Goal: Task Accomplishment & Management: Manage account settings

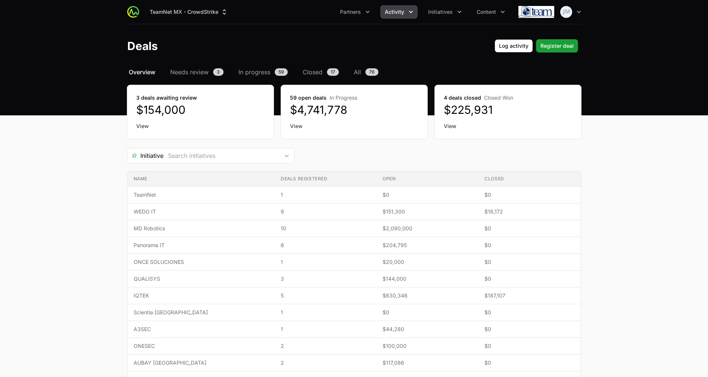
click at [633, 229] on main "Select a tab Overview Needs review In progress Closed All Overview Needs review…" at bounding box center [354, 316] width 708 height 497
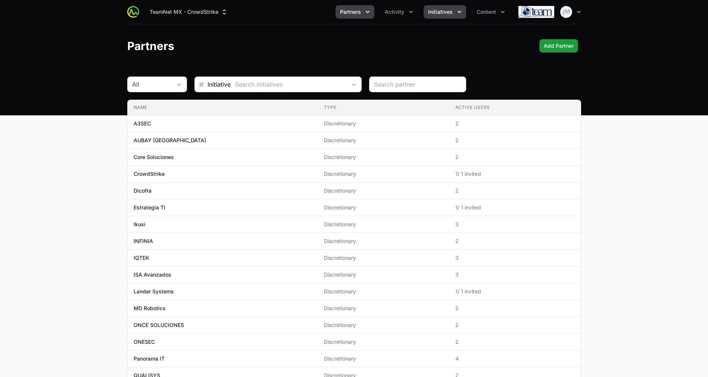
click at [448, 13] on span "Initiatives" at bounding box center [440, 11] width 25 height 7
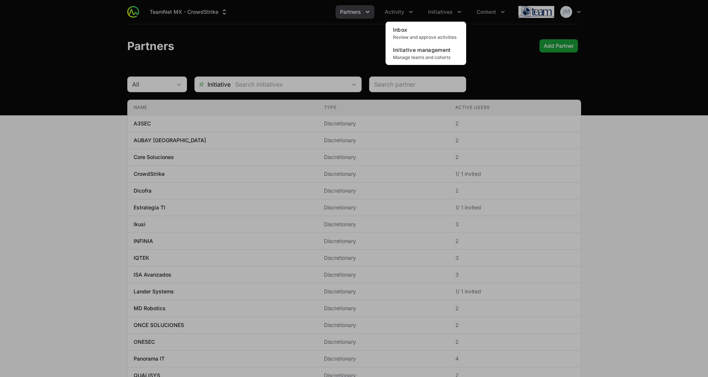
click at [396, 10] on div "Initiatives menu" at bounding box center [354, 188] width 708 height 377
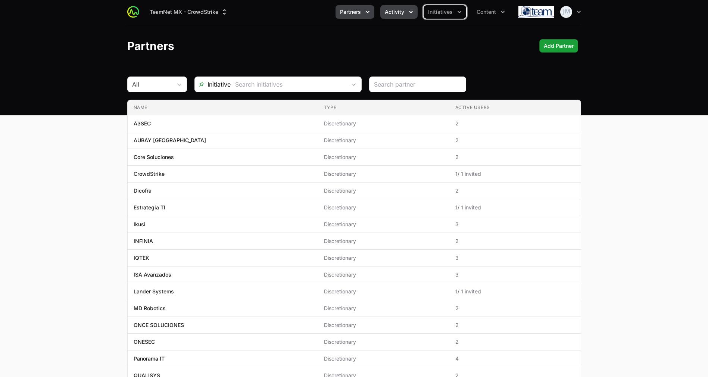
click at [396, 10] on span "Activity" at bounding box center [394, 11] width 19 height 7
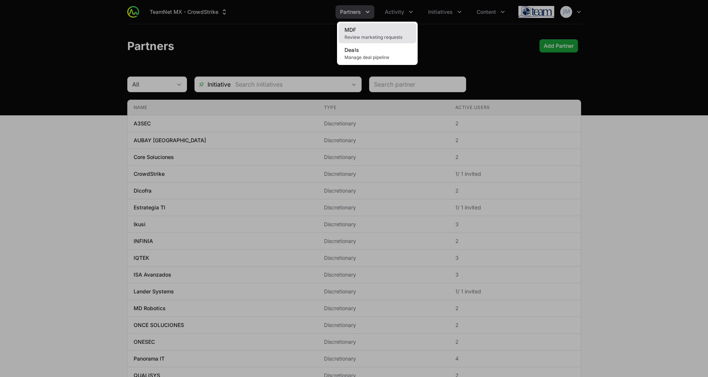
click at [387, 42] on link "MDF Review marketing requests" at bounding box center [378, 33] width 78 height 20
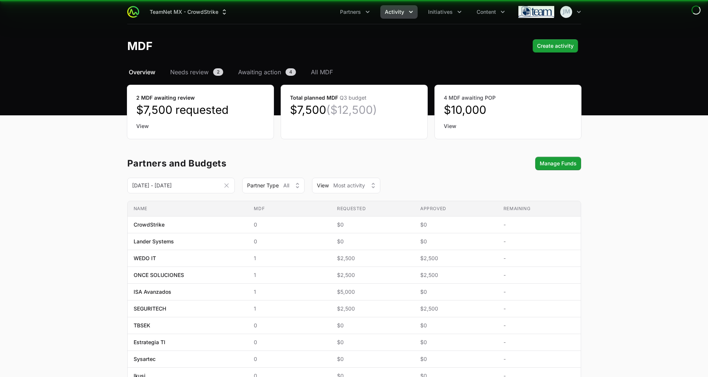
click at [407, 11] on button "Activity" at bounding box center [398, 11] width 37 height 13
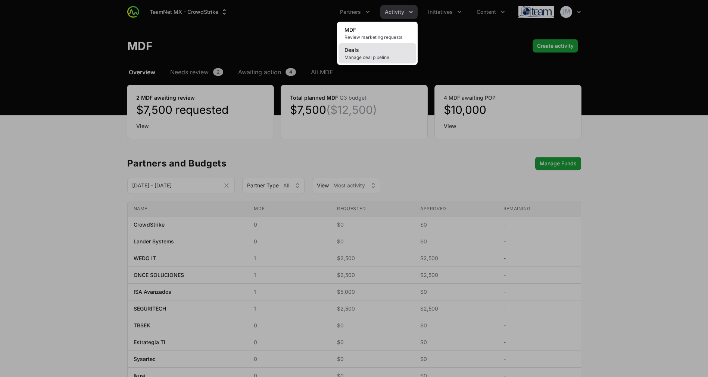
click at [377, 51] on link "Deals Manage deal pipeline" at bounding box center [378, 53] width 78 height 20
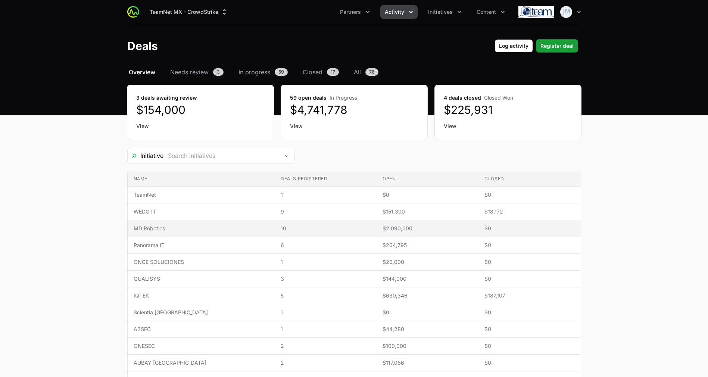
click at [203, 228] on span "MD Robotics" at bounding box center [201, 228] width 135 height 7
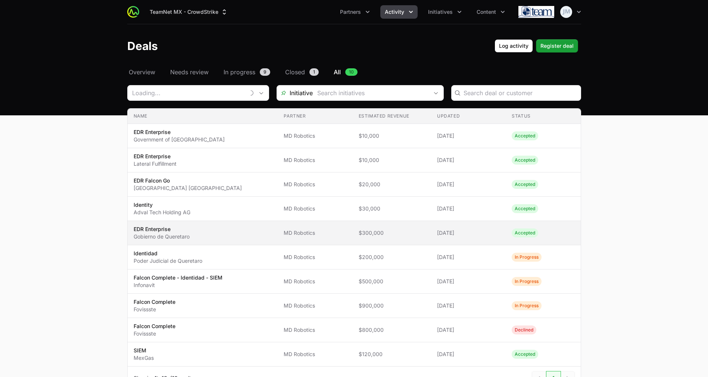
type input "MD Robotics"
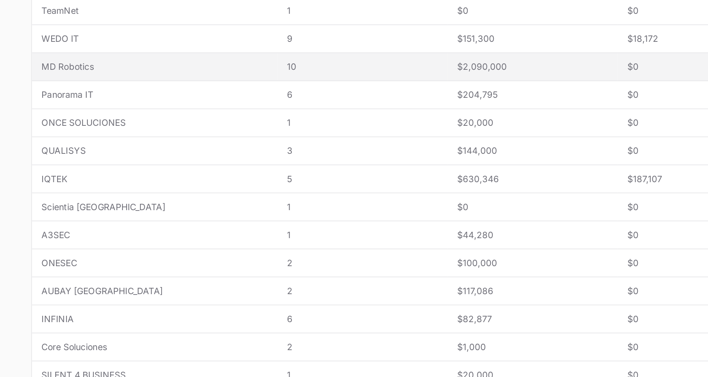
scroll to position [38, 0]
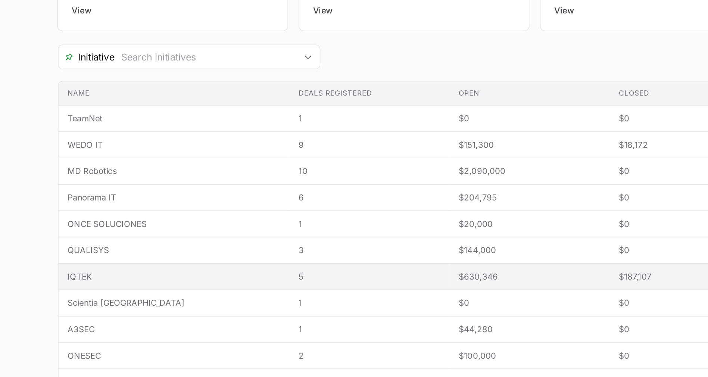
click at [377, 259] on td "Open $630,346" at bounding box center [428, 257] width 102 height 17
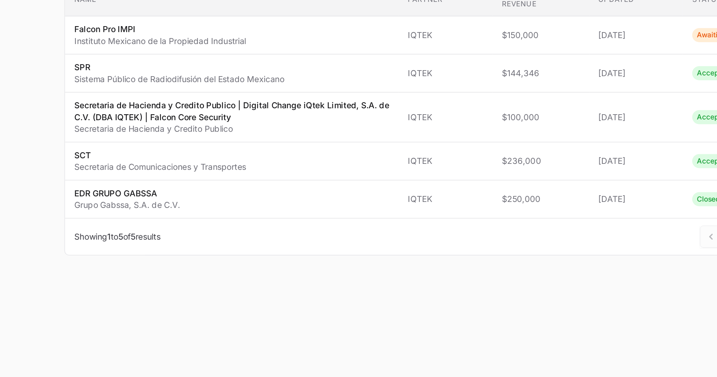
type input "IQTEK"
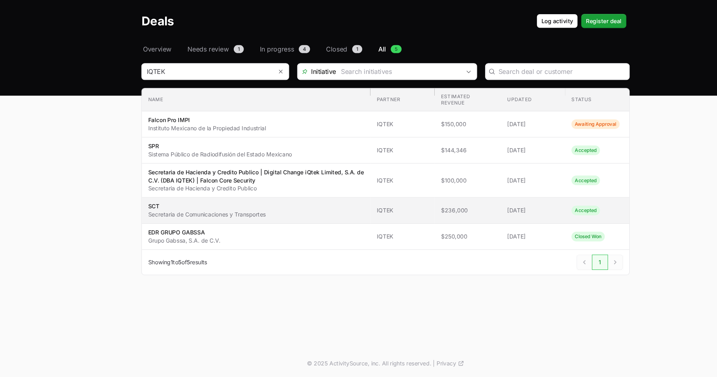
click at [308, 225] on span "SCT Secretaria de Comunicaciones y Transportes" at bounding box center [238, 222] width 200 height 15
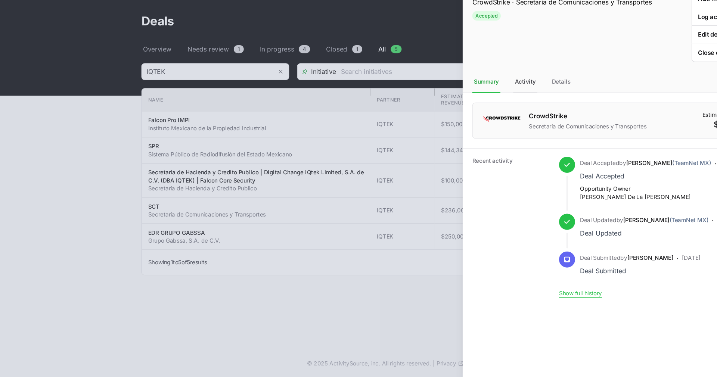
click at [486, 99] on div "Activity" at bounding box center [488, 103] width 22 height 20
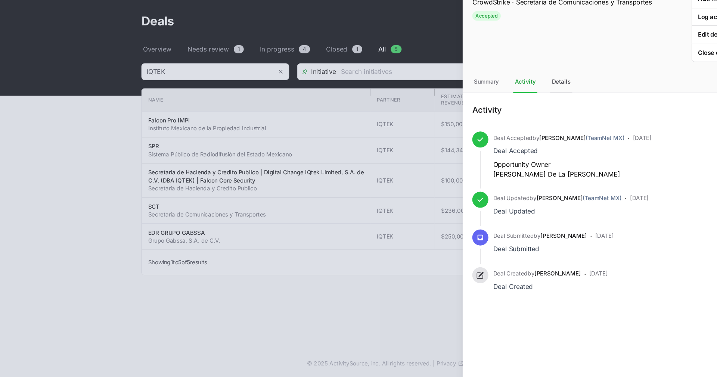
click at [515, 98] on div "Details" at bounding box center [521, 103] width 21 height 20
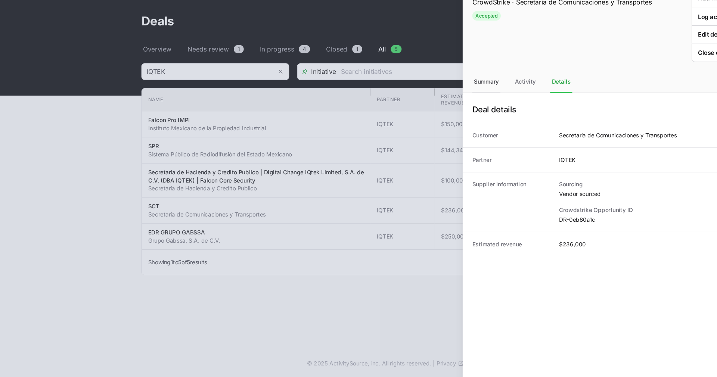
click at [449, 102] on div "Summary" at bounding box center [452, 103] width 26 height 20
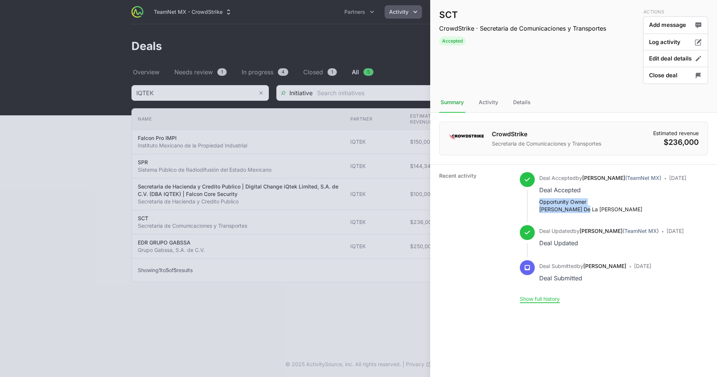
drag, startPoint x: 594, startPoint y: 223, endPoint x: 536, endPoint y: 209, distance: 60.2
click at [536, 209] on div "Deal Accepted by [PERSON_NAME] (TeamNet MX) Deal Accepted Opportunity Owner [PE…" at bounding box center [603, 198] width 167 height 53
click at [525, 102] on div "Details" at bounding box center [521, 103] width 21 height 20
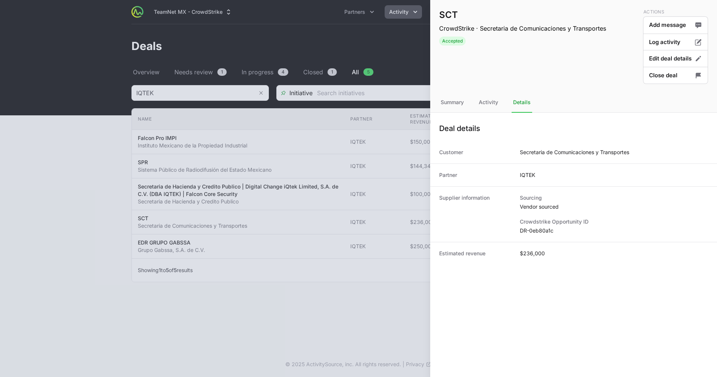
click at [528, 231] on dd "DR-0eb80a1c" at bounding box center [614, 230] width 188 height 7
copy dl "DR-0eb80a1c"
click at [553, 154] on dd "Secretaria de Comunicaciones y Transportes" at bounding box center [574, 152] width 109 height 7
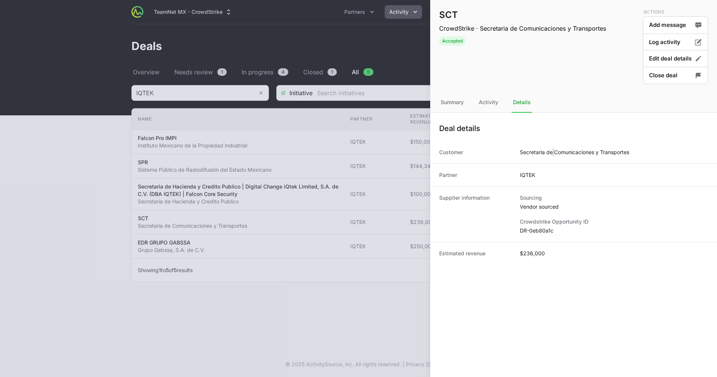
click at [553, 154] on dd "Secretaria de Comunicaciones y Transportes" at bounding box center [574, 152] width 109 height 7
copy dd "Secretaria de Comunicaciones y Transportes"
click at [556, 149] on dd "Secretaria de Comunicaciones y Transportes" at bounding box center [574, 152] width 109 height 7
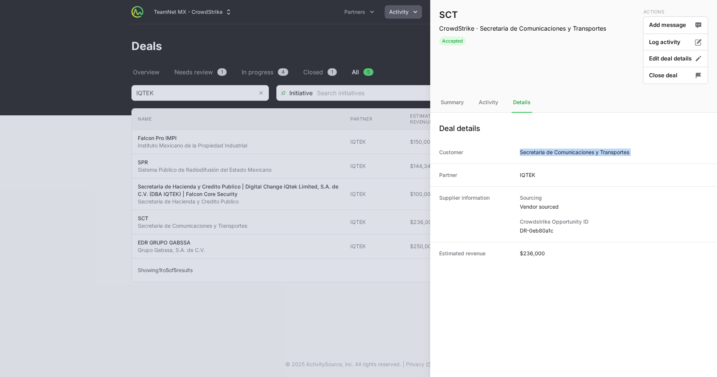
click at [556, 149] on dd "Secretaria de Comunicaciones y Transportes" at bounding box center [574, 152] width 109 height 7
click at [345, 123] on div at bounding box center [358, 188] width 717 height 377
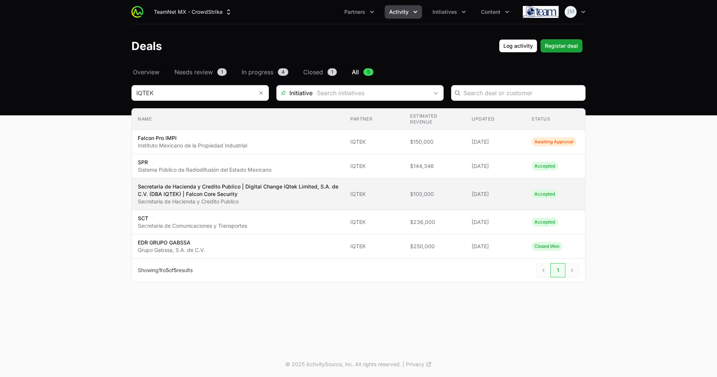
click at [241, 194] on p "Secretaria de Hacienda y Credito Publico | Digital Change iQtek Limited, S.A. d…" at bounding box center [238, 190] width 200 height 15
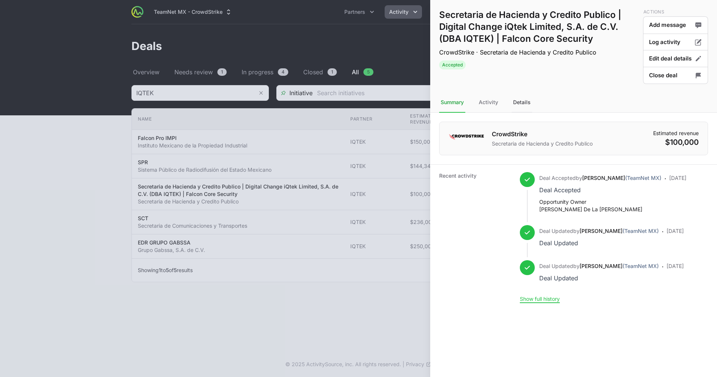
click at [526, 99] on div "Details" at bounding box center [521, 103] width 21 height 20
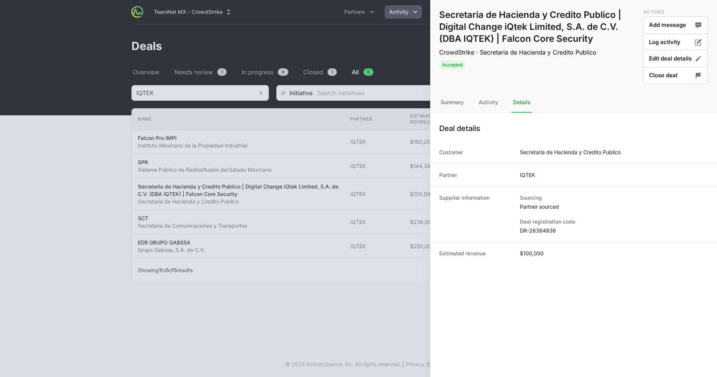
click at [531, 229] on dd "DR-26364936" at bounding box center [614, 230] width 188 height 7
copy dl "DR-26364936"
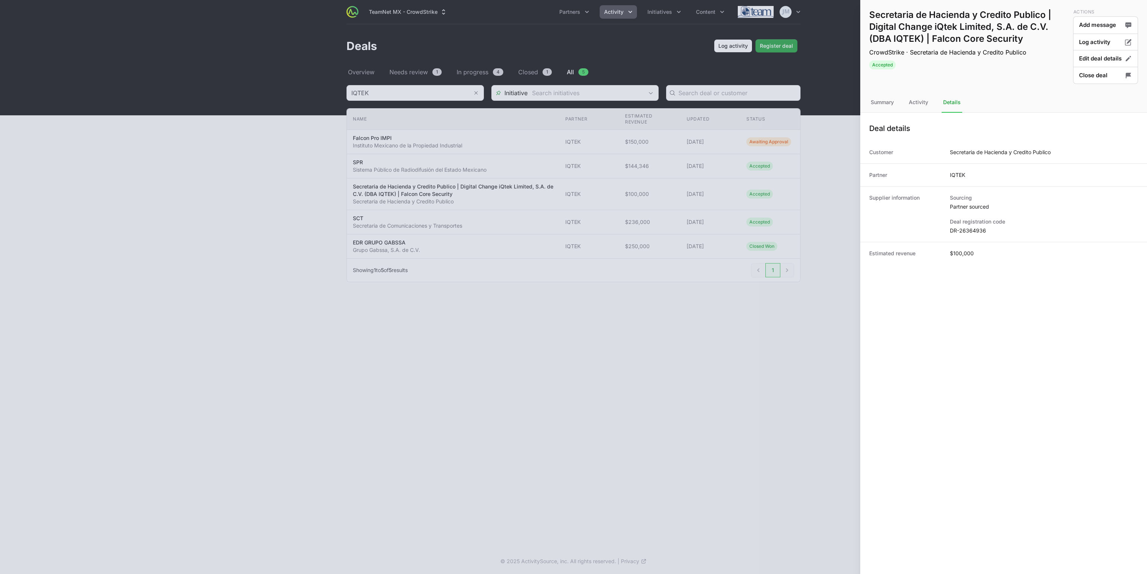
click at [584, 306] on div at bounding box center [573, 287] width 1147 height 574
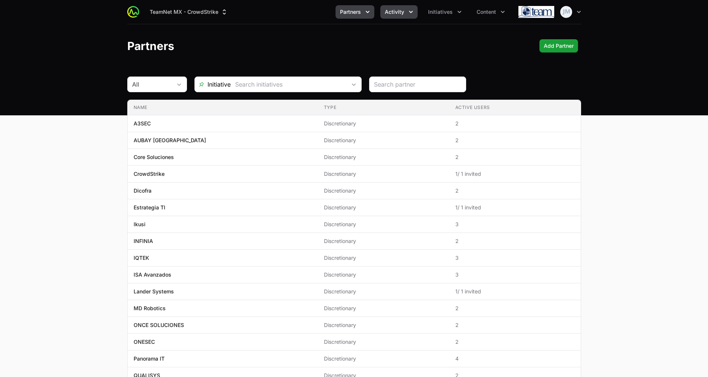
click at [407, 14] on icon "Activity menu" at bounding box center [410, 11] width 7 height 7
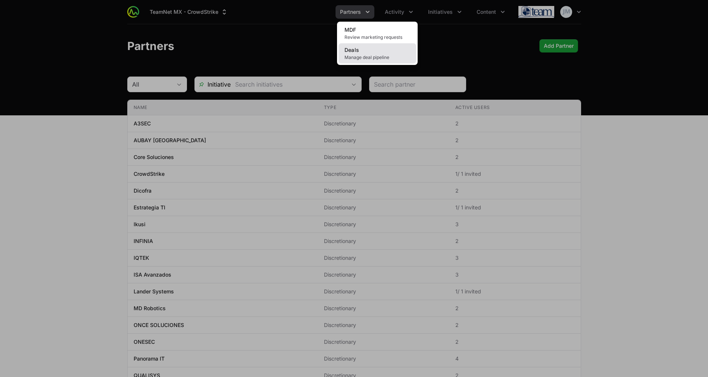
click at [373, 57] on span "Manage deal pipeline" at bounding box center [378, 58] width 66 height 6
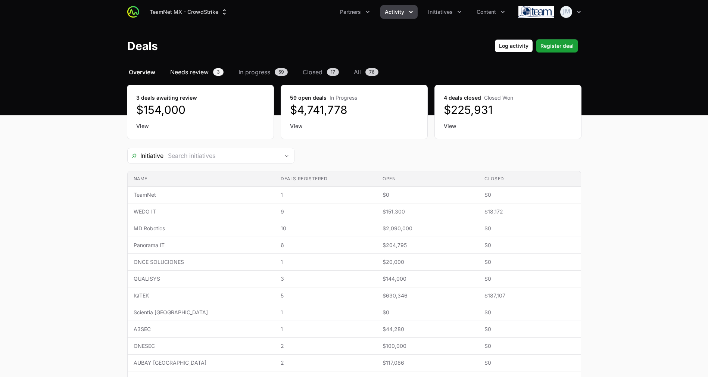
click at [188, 72] on span "Needs review" at bounding box center [189, 72] width 38 height 9
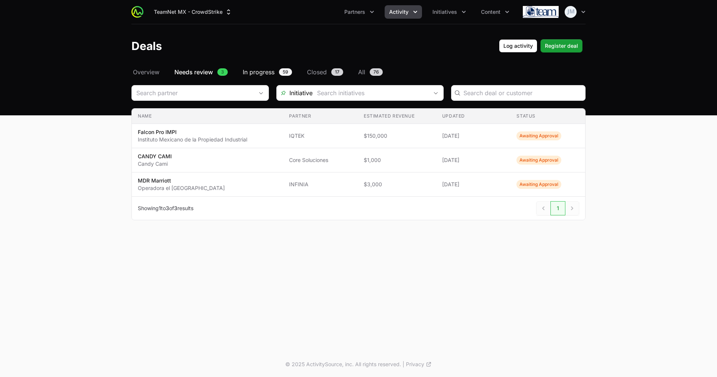
click at [258, 72] on span "In progress" at bounding box center [259, 72] width 32 height 9
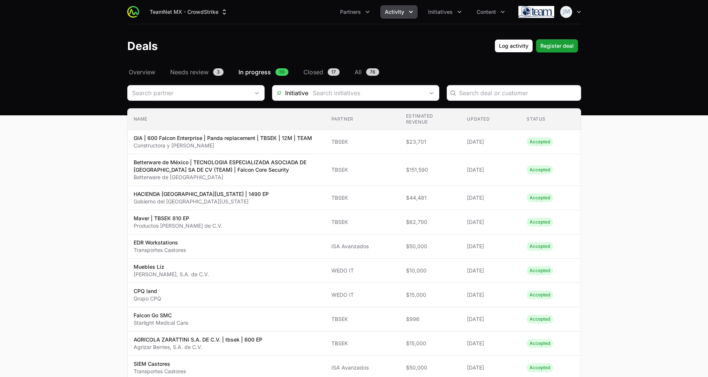
click at [146, 62] on header "Deals Log activity Register deal" at bounding box center [354, 45] width 708 height 43
click at [144, 71] on span "Overview" at bounding box center [142, 72] width 27 height 9
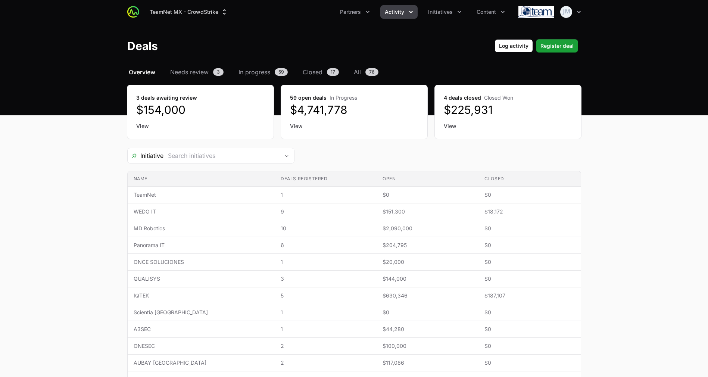
click at [145, 68] on span "Overview" at bounding box center [142, 72] width 27 height 9
click at [257, 74] on span "In progress" at bounding box center [255, 72] width 32 height 9
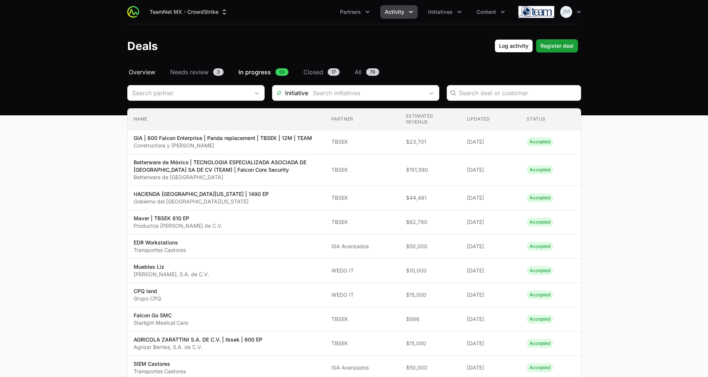
click at [141, 69] on span "Overview" at bounding box center [142, 72] width 27 height 9
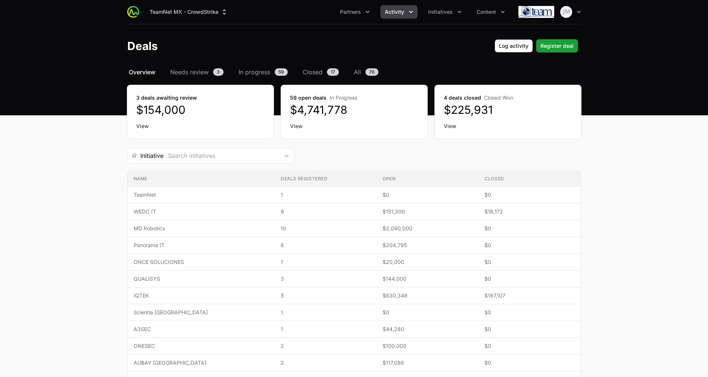
click at [138, 124] on link "View" at bounding box center [200, 125] width 128 height 7
click at [189, 75] on span "Needs review" at bounding box center [189, 72] width 38 height 9
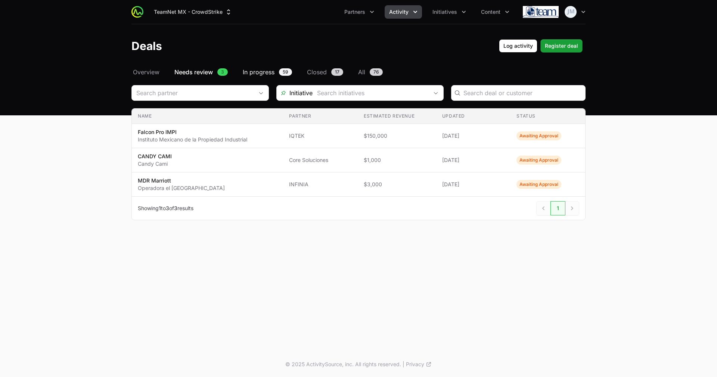
click at [270, 70] on span "In progress" at bounding box center [259, 72] width 32 height 9
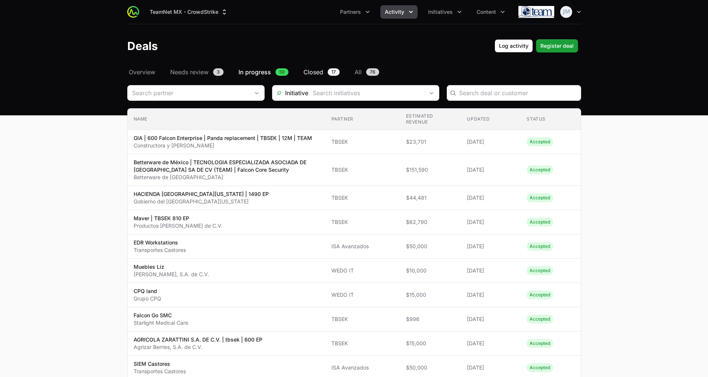
click at [315, 71] on span "Closed" at bounding box center [314, 72] width 20 height 9
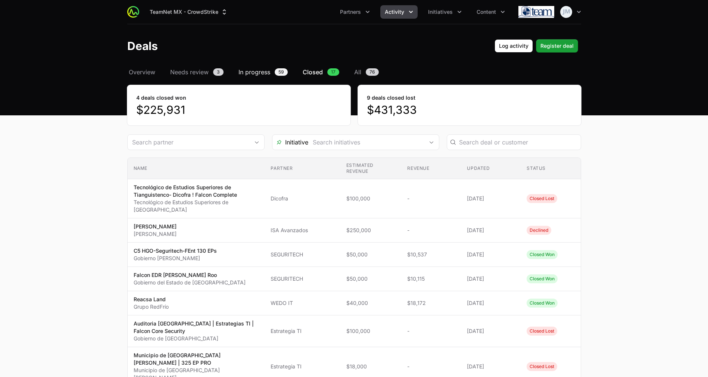
click at [260, 71] on span "In progress" at bounding box center [255, 72] width 32 height 9
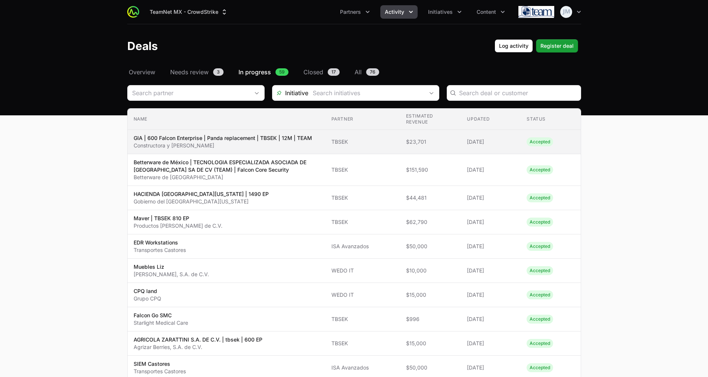
click at [267, 131] on td "Name GIA | 600 Falcon Enterprise | Panda replacement | TBSEK | 12M | TEAM Const…" at bounding box center [227, 142] width 198 height 24
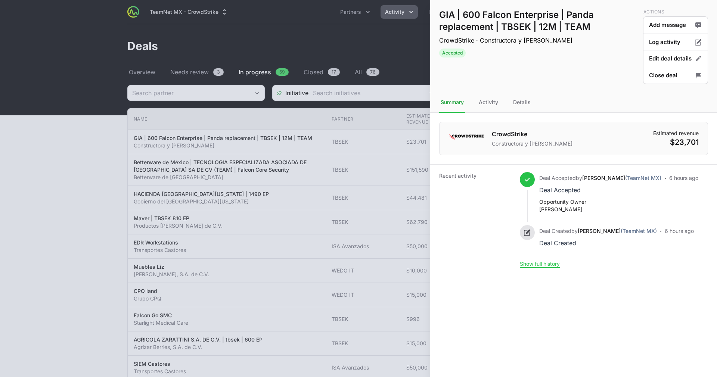
click at [48, 60] on div at bounding box center [358, 188] width 717 height 377
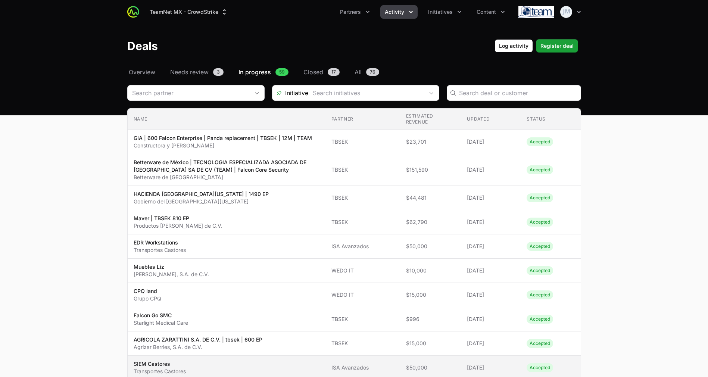
scroll to position [46, 0]
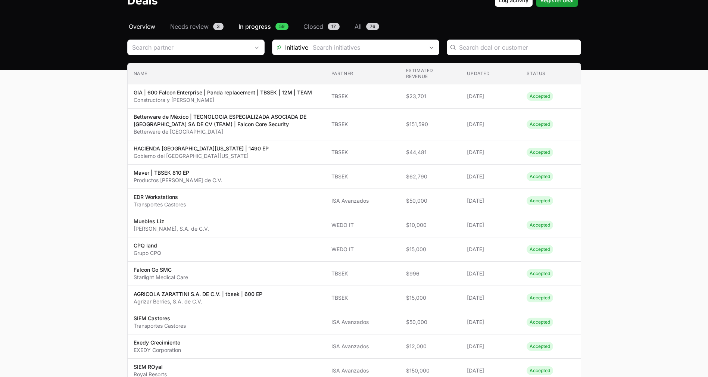
click at [144, 25] on span "Overview" at bounding box center [142, 26] width 27 height 9
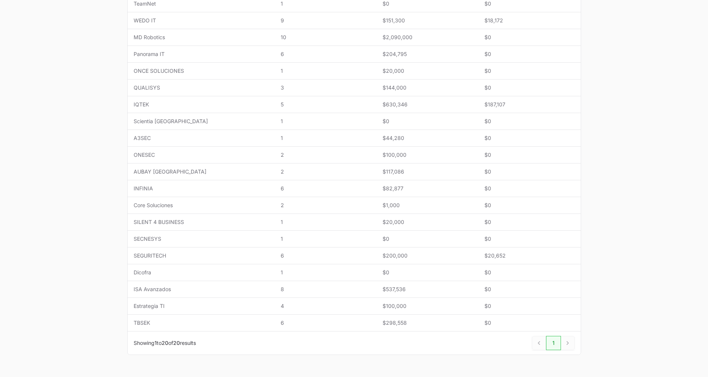
scroll to position [192, 0]
click at [224, 323] on span "TBSEK" at bounding box center [201, 322] width 135 height 7
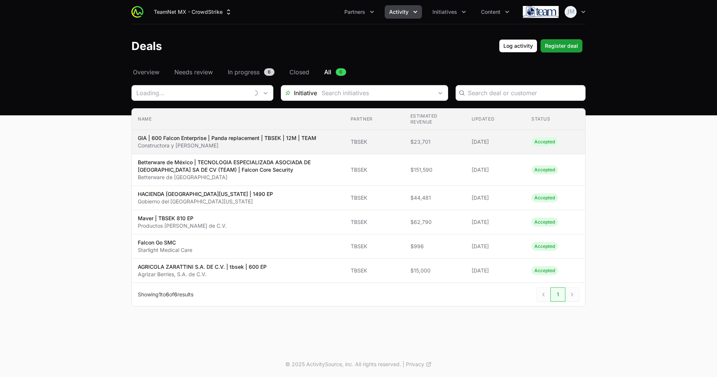
type input "TBSEK"
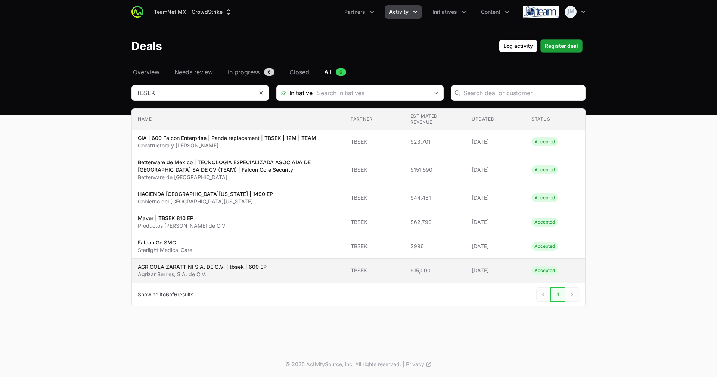
click at [239, 273] on p "Agrizar Berries, S.A. de C.V." at bounding box center [202, 274] width 129 height 7
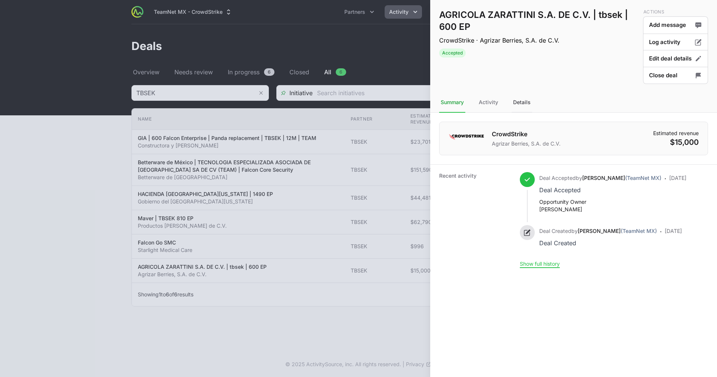
click at [518, 97] on div "Details" at bounding box center [521, 103] width 21 height 20
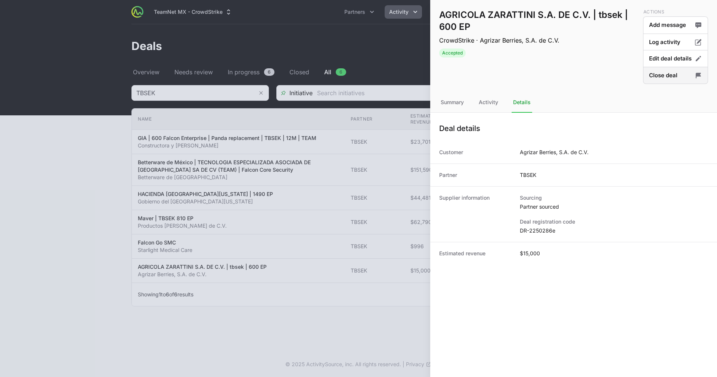
click at [645, 74] on button "Close deal" at bounding box center [675, 76] width 65 height 18
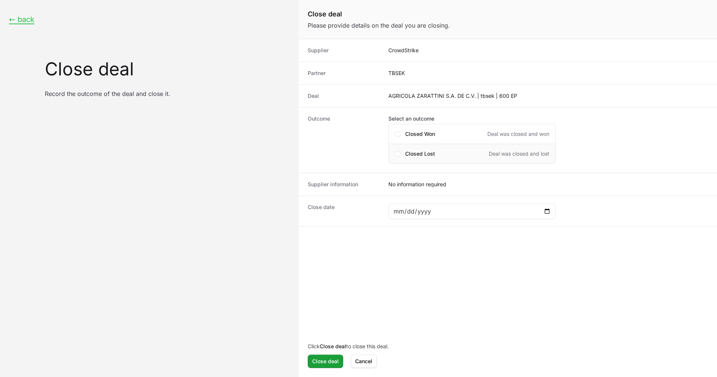
drag, startPoint x: 398, startPoint y: 143, endPoint x: 397, endPoint y: 148, distance: 4.6
click at [397, 148] on div "Closed Lost Deal was closed and lost" at bounding box center [471, 154] width 167 height 20
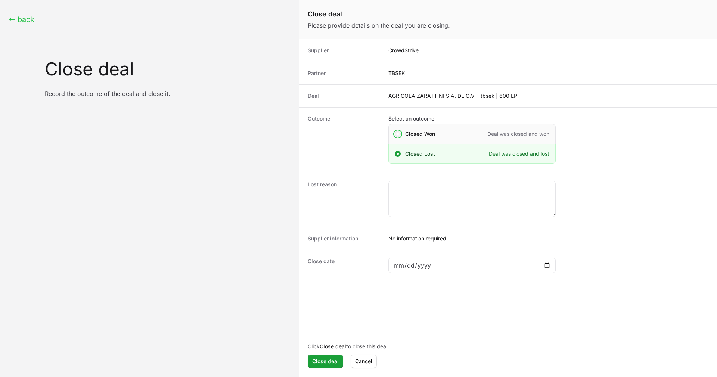
click at [397, 132] on span "Close deal form" at bounding box center [398, 134] width 6 height 6
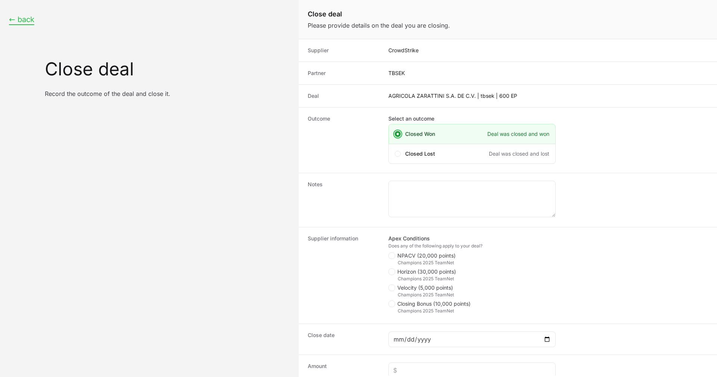
click at [27, 21] on button "← back" at bounding box center [21, 19] width 25 height 9
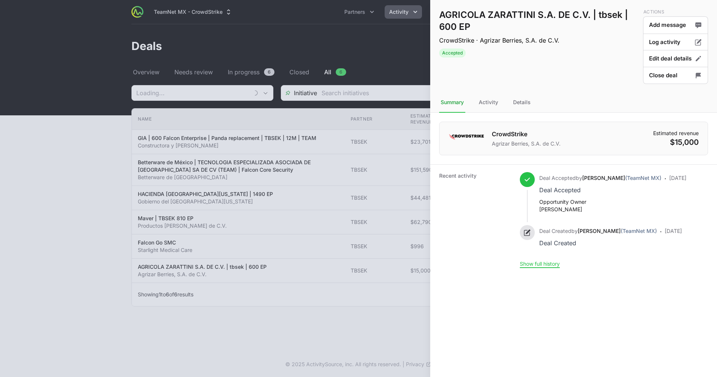
type input "TBSEK"
click at [673, 77] on button "Close deal" at bounding box center [675, 76] width 65 height 18
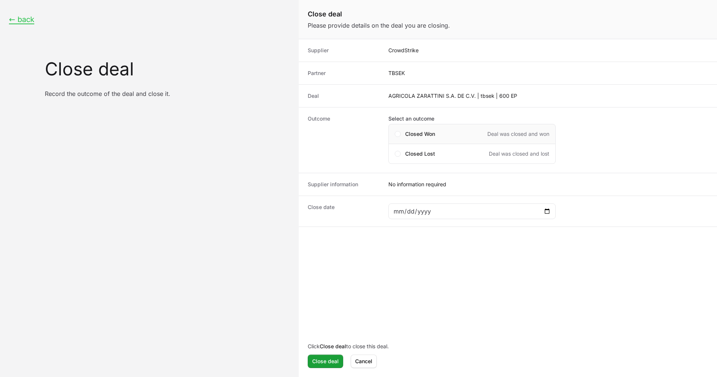
click at [411, 131] on span "Closed Won" at bounding box center [420, 133] width 30 height 7
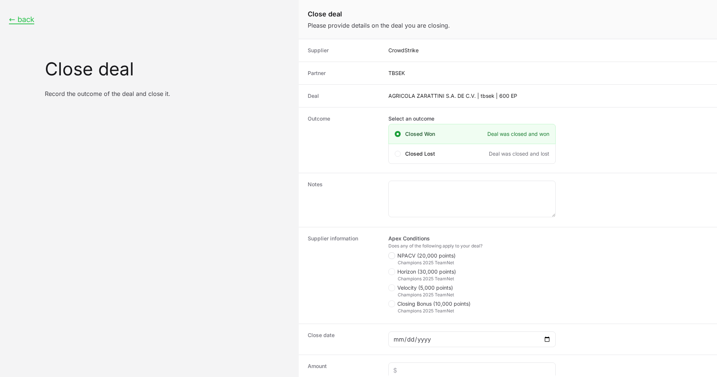
click at [392, 257] on icon "Close deal form" at bounding box center [392, 256] width 4 height 6
click at [389, 253] on input "NPACV (20,000 points)" at bounding box center [388, 252] width 1 height 1
checkbox input "true"
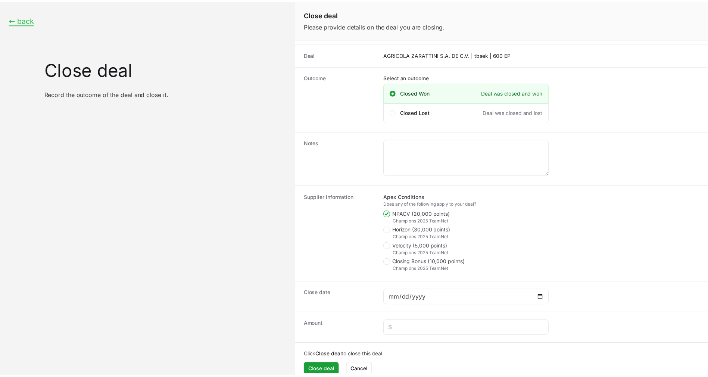
scroll to position [51, 0]
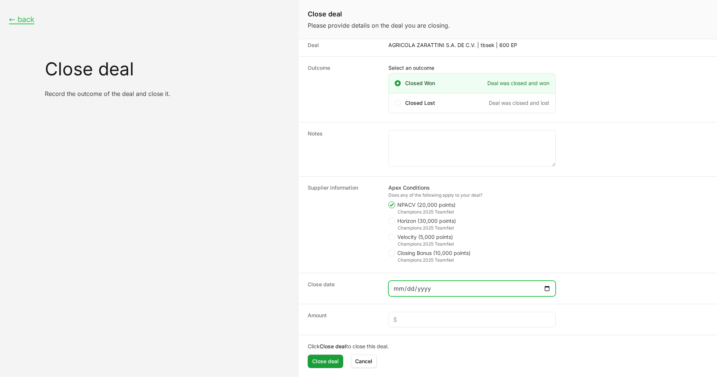
click at [423, 291] on input "Close deal form" at bounding box center [472, 288] width 158 height 9
click at [396, 287] on input "Close deal form" at bounding box center [472, 288] width 158 height 9
type input "2025-05-10"
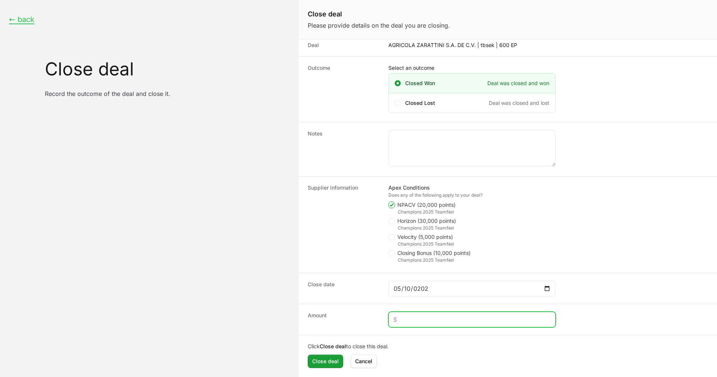
click at [412, 315] on input "Close deal form" at bounding box center [472, 319] width 158 height 9
paste input "$14"
type input "$14,631"
click at [361, 280] on div "Close date 2025-05-10" at bounding box center [508, 288] width 418 height 31
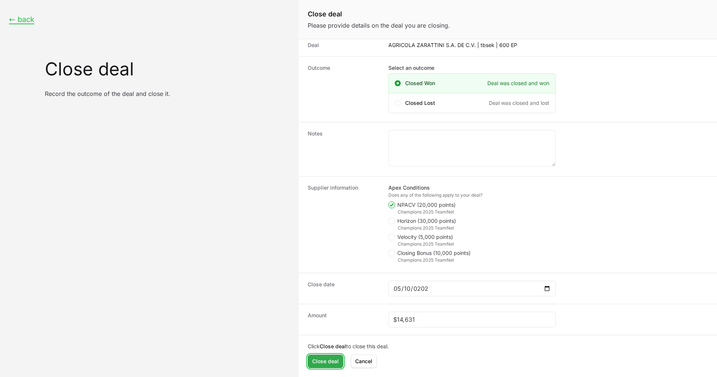
click at [329, 358] on span "Close deal" at bounding box center [325, 361] width 27 height 9
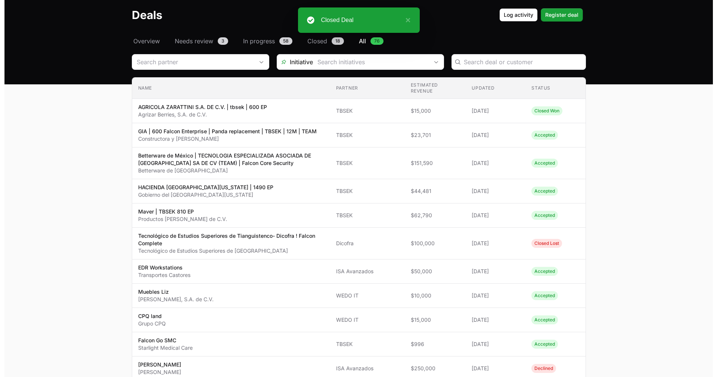
scroll to position [33, 0]
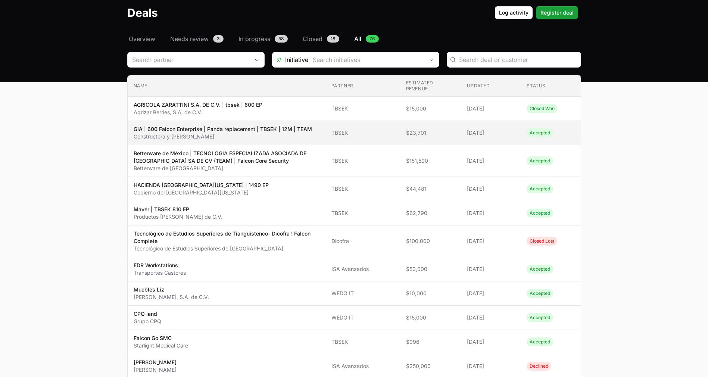
click at [370, 127] on td "Partner TBSEK" at bounding box center [363, 133] width 75 height 24
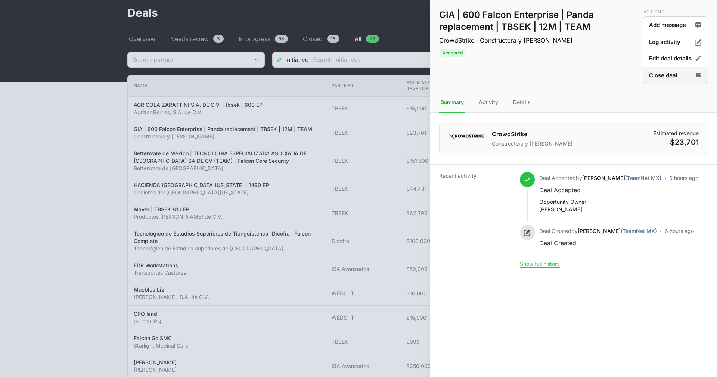
click at [683, 78] on button "Close deal" at bounding box center [675, 76] width 65 height 18
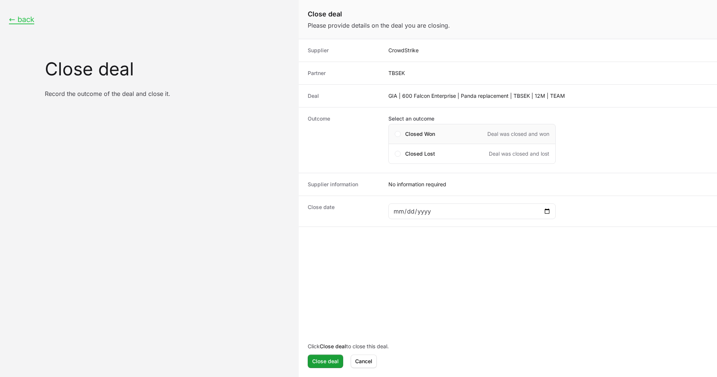
click at [451, 131] on div "Closed Won Deal was closed and won" at bounding box center [477, 133] width 144 height 7
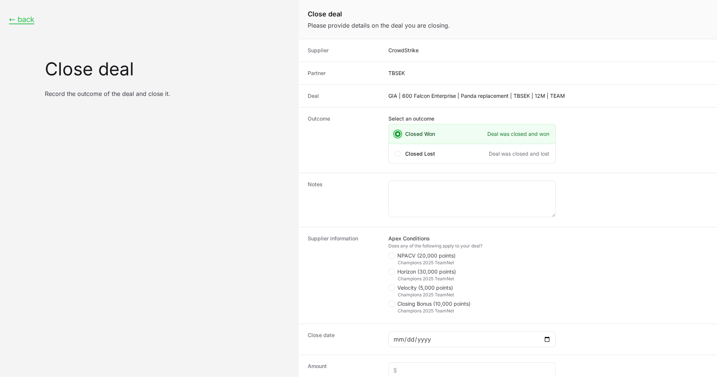
scroll to position [8, 0]
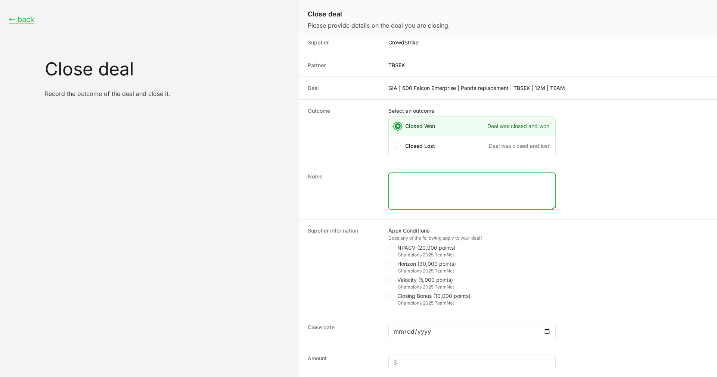
click at [416, 187] on textarea "Close deal form" at bounding box center [472, 191] width 167 height 36
click at [396, 245] on span "Close deal form" at bounding box center [392, 248] width 9 height 7
click at [389, 252] on input "NPACV (20,000 points)" at bounding box center [388, 252] width 1 height 1
checkbox input "true"
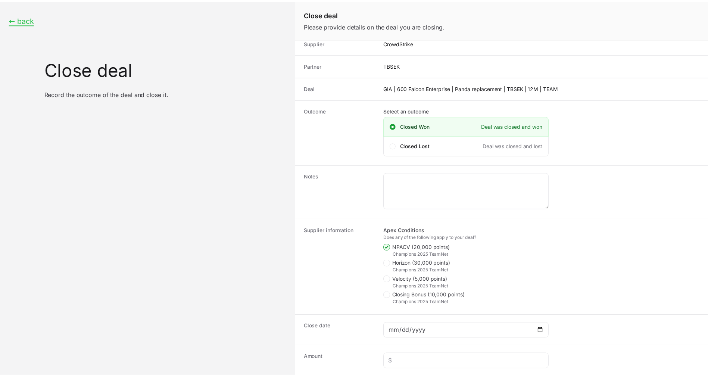
scroll to position [51, 0]
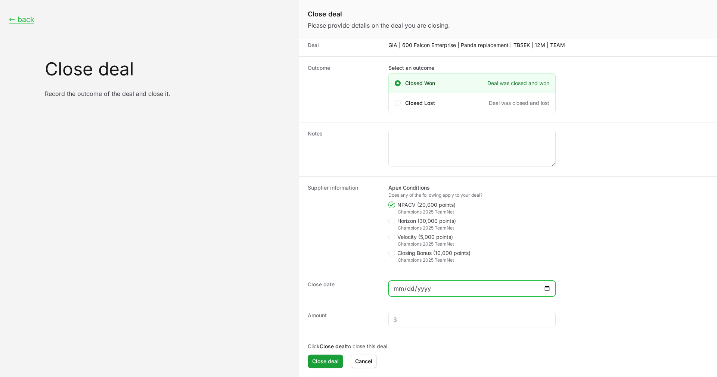
click at [400, 290] on input "Close deal form" at bounding box center [472, 288] width 158 height 9
type input "2025-06-19"
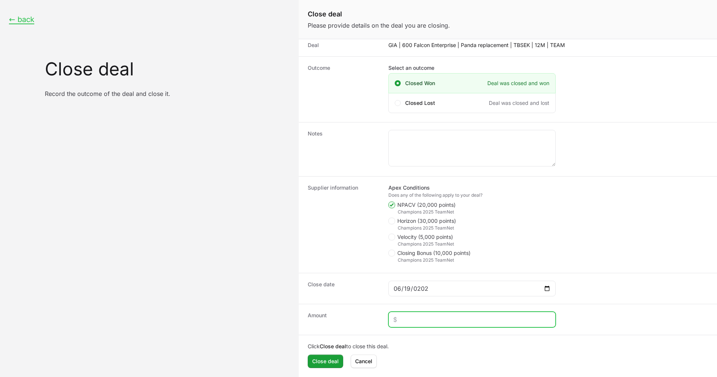
click at [418, 315] on input "Close deal form" at bounding box center [472, 319] width 158 height 9
type input "$23,701"
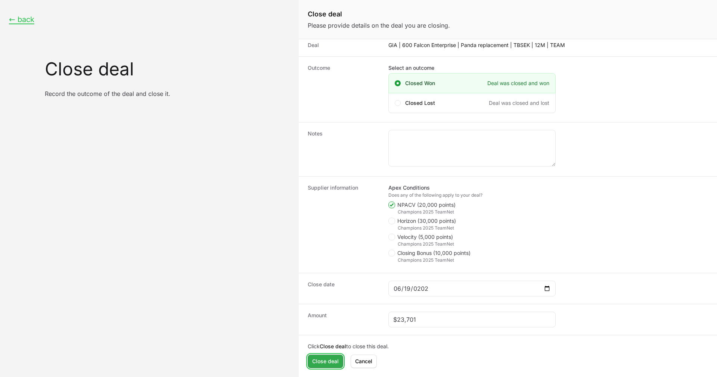
click at [330, 359] on span "Close deal" at bounding box center [325, 361] width 27 height 9
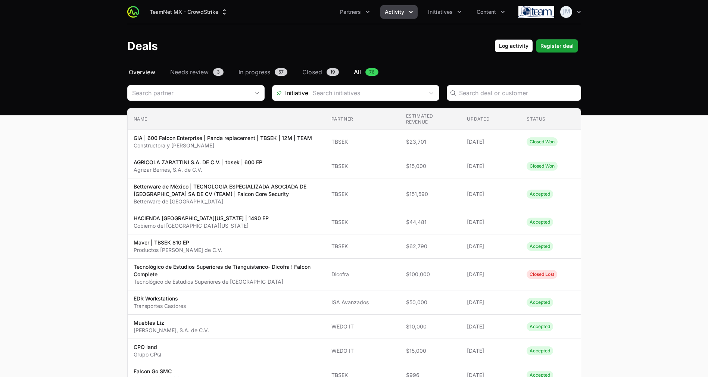
click at [142, 75] on span "Overview" at bounding box center [142, 72] width 27 height 9
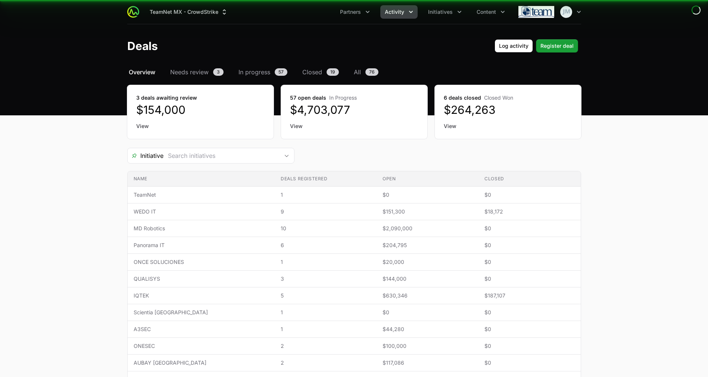
scroll to position [212, 0]
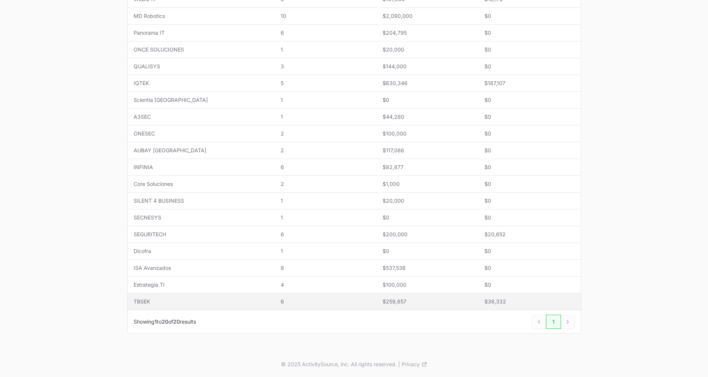
click at [241, 303] on td "Name TBSEK" at bounding box center [201, 301] width 147 height 17
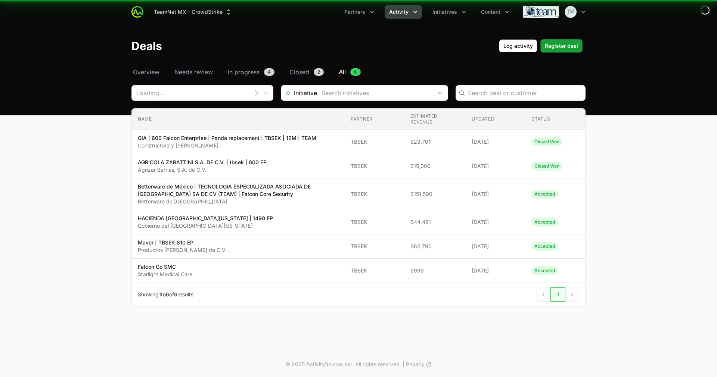
type input "TBSEK"
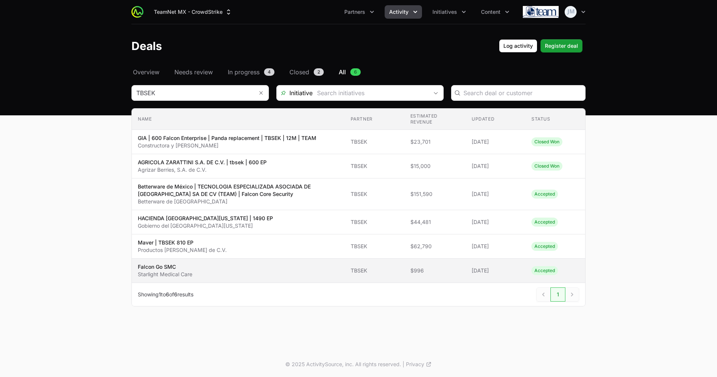
click at [220, 268] on span "Falcon Go SMC Starlight Medical Care" at bounding box center [238, 270] width 201 height 15
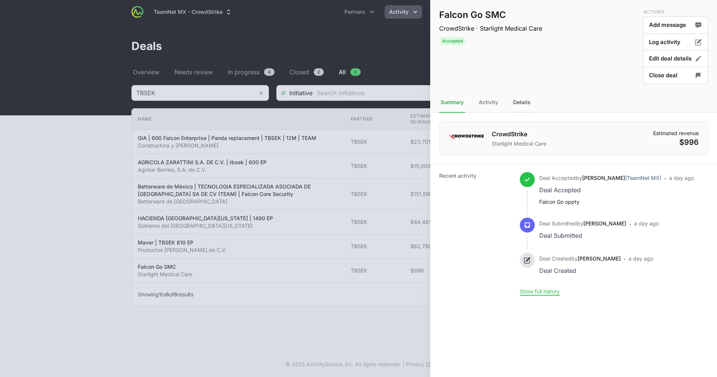
click at [530, 106] on div "Details" at bounding box center [521, 103] width 21 height 20
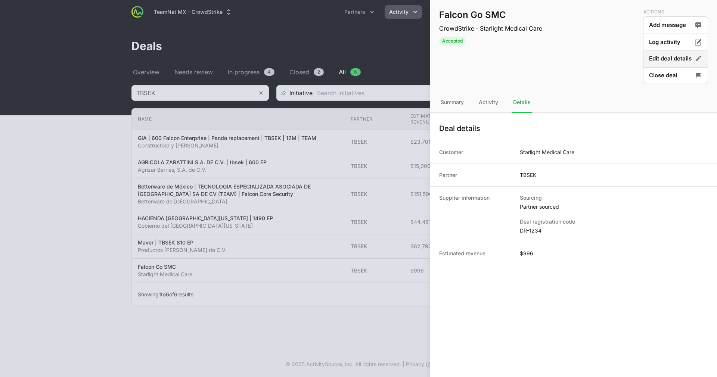
click at [665, 60] on button "Edit deal details" at bounding box center [675, 59] width 65 height 18
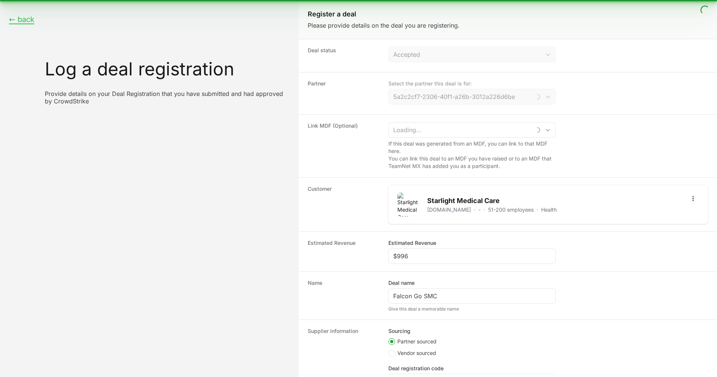
type input "TBSEK"
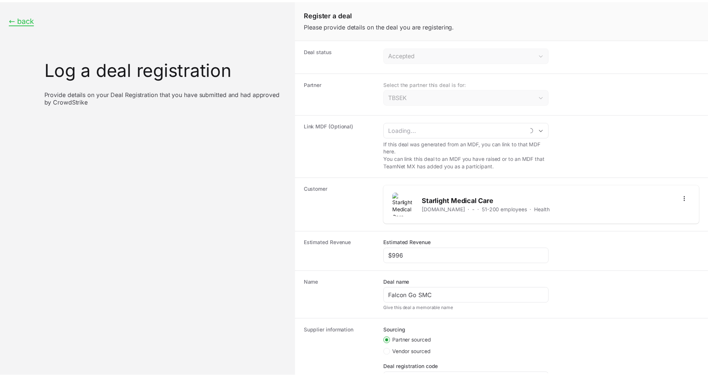
scroll to position [76, 0]
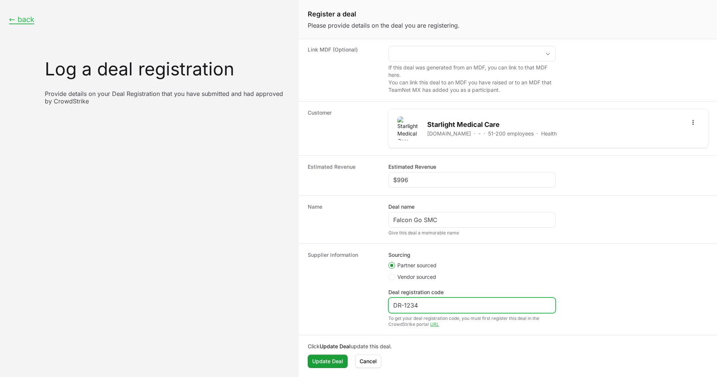
click at [433, 307] on input "DR-1234" at bounding box center [472, 305] width 158 height 9
click at [378, 358] on button "Cancel" at bounding box center [368, 361] width 26 height 13
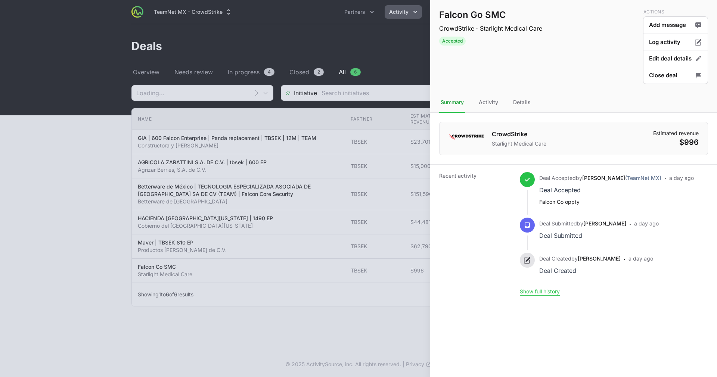
type input "TBSEK"
click at [338, 65] on div at bounding box center [358, 188] width 717 height 377
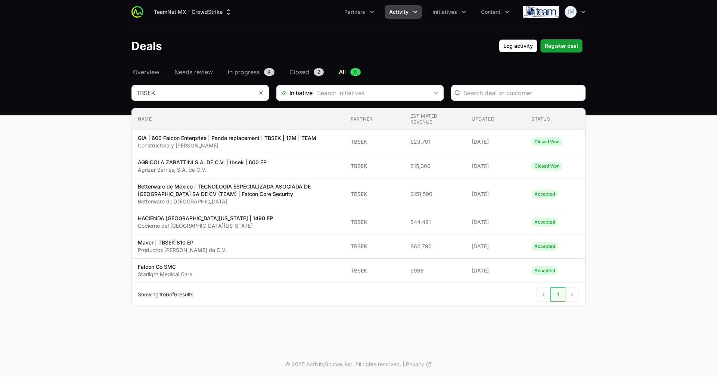
click at [417, 9] on icon "Activity menu" at bounding box center [414, 11] width 7 height 7
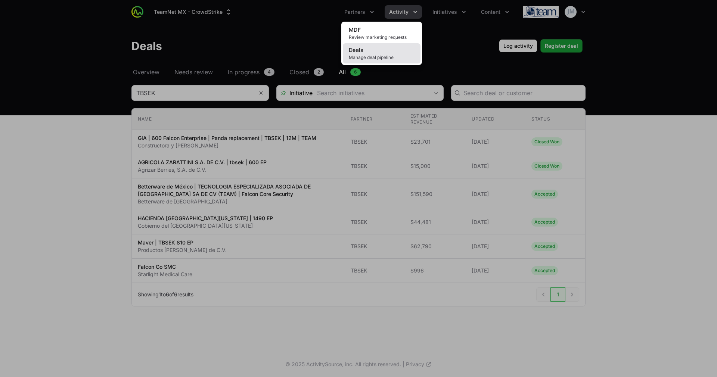
click at [376, 53] on link "Deals Manage deal pipeline" at bounding box center [382, 53] width 78 height 20
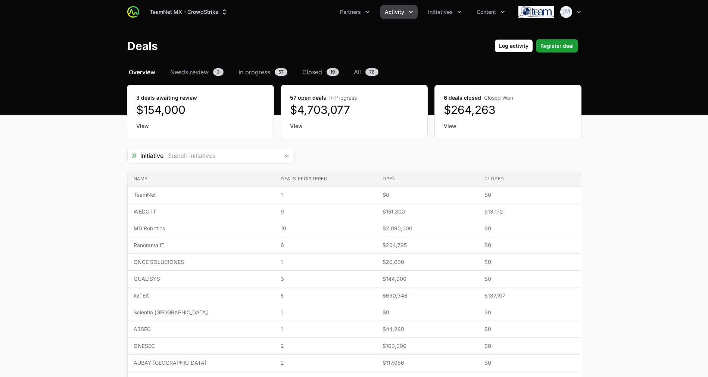
scroll to position [212, 0]
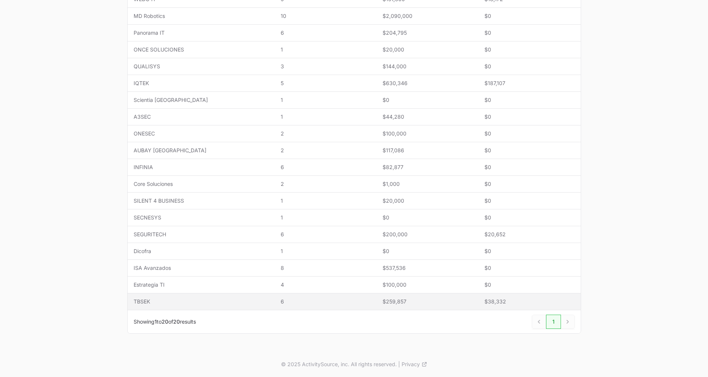
click at [141, 300] on span "TBSEK" at bounding box center [201, 301] width 135 height 7
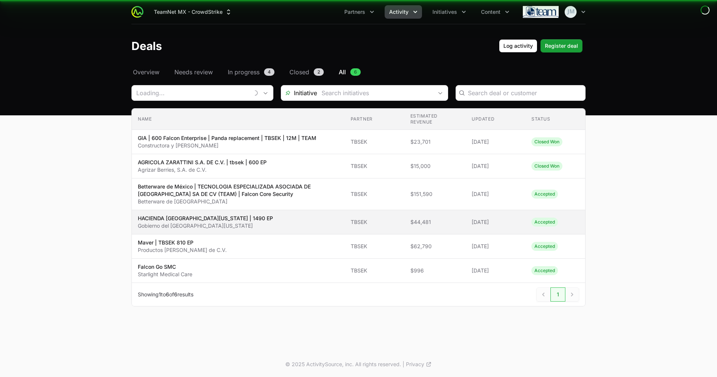
type input "TBSEK"
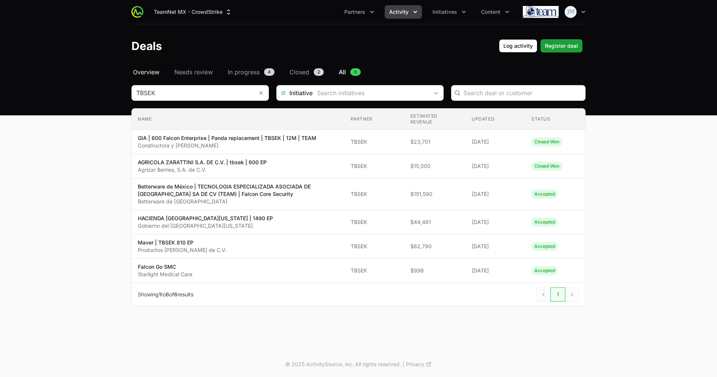
click at [155, 73] on span "Overview" at bounding box center [146, 72] width 27 height 9
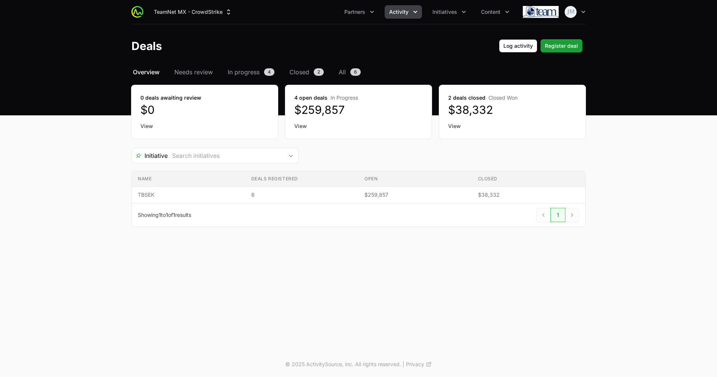
click at [394, 12] on span "Activity" at bounding box center [398, 11] width 19 height 7
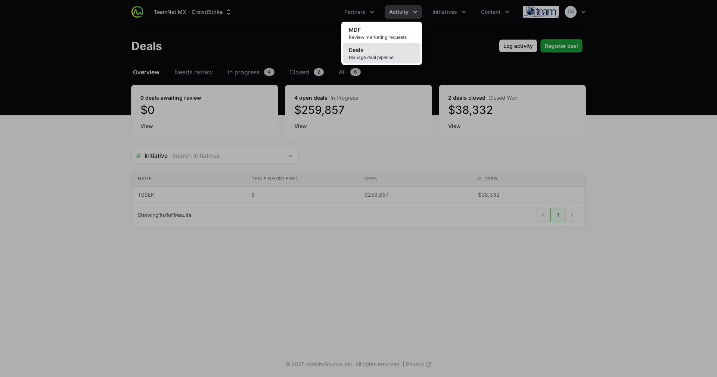
click at [368, 55] on span "Manage deal pipeline" at bounding box center [382, 58] width 66 height 6
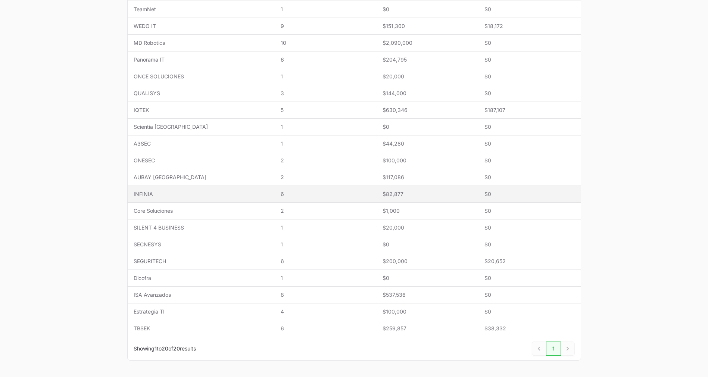
scroll to position [188, 0]
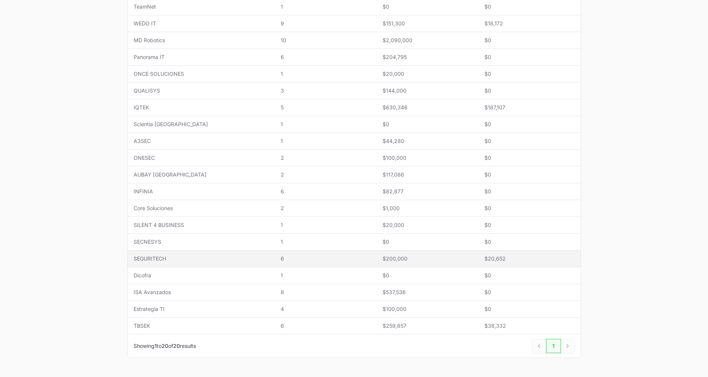
click at [209, 260] on span "SEGURITECH" at bounding box center [201, 258] width 135 height 7
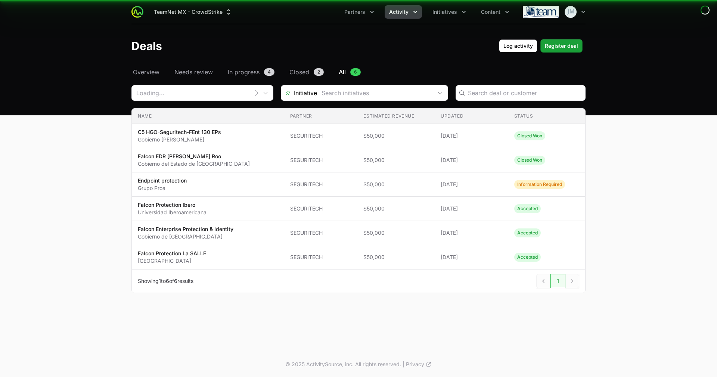
type input "SEGURITECH"
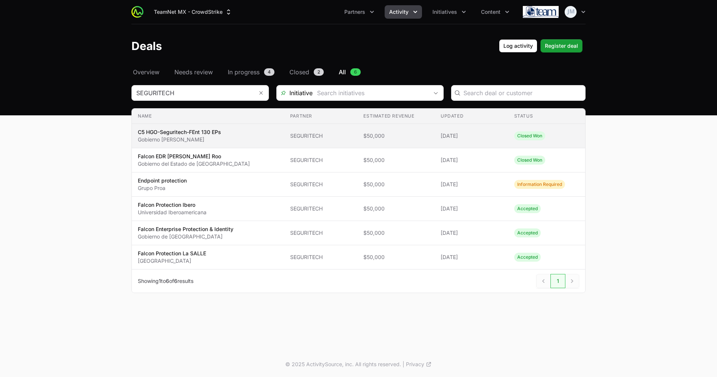
click at [309, 136] on span "SEGURITECH" at bounding box center [321, 135] width 62 height 7
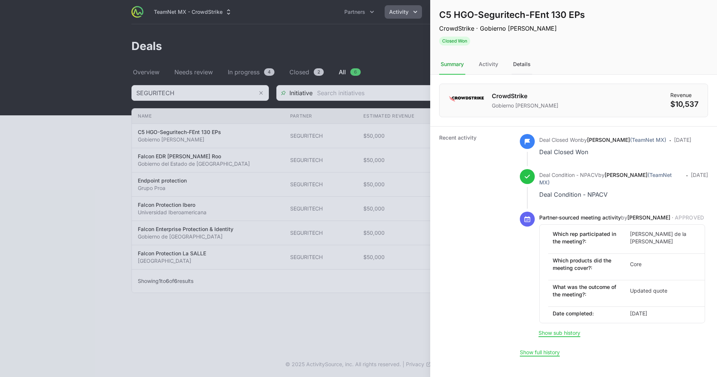
click at [518, 60] on div "Details" at bounding box center [521, 65] width 21 height 20
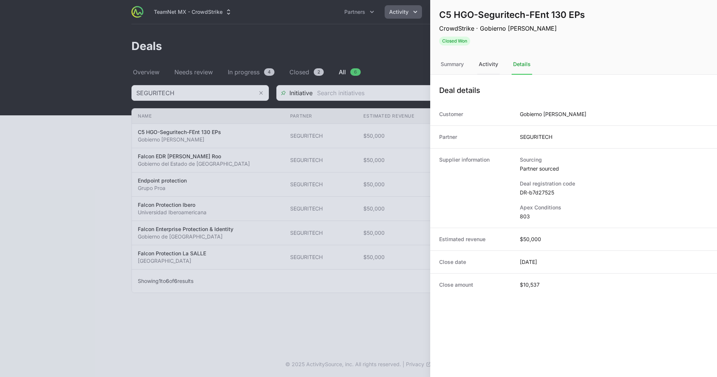
click at [488, 67] on div "Activity" at bounding box center [488, 65] width 22 height 20
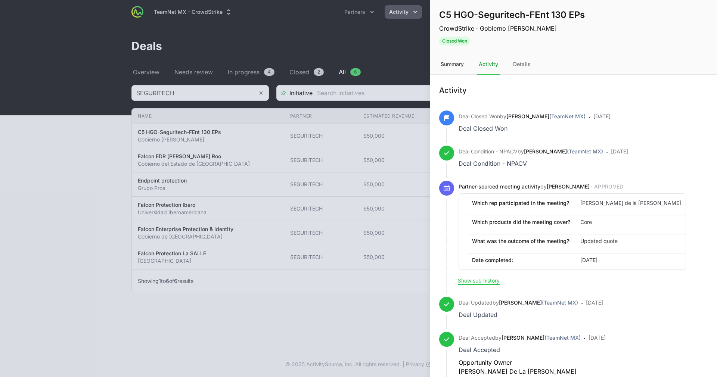
click at [445, 62] on div "Summary" at bounding box center [452, 65] width 26 height 20
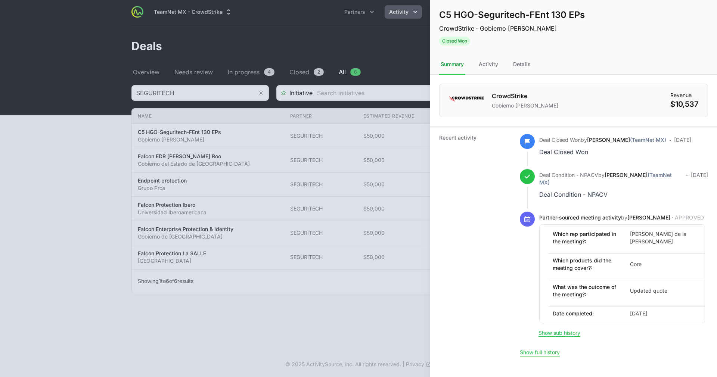
click at [413, 53] on div at bounding box center [358, 188] width 717 height 377
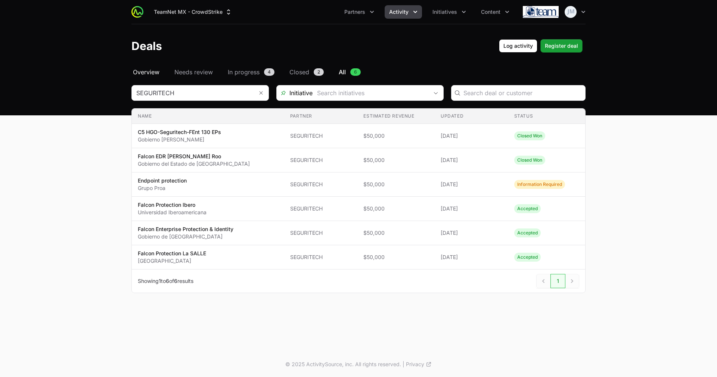
click at [147, 70] on span "Overview" at bounding box center [146, 72] width 27 height 9
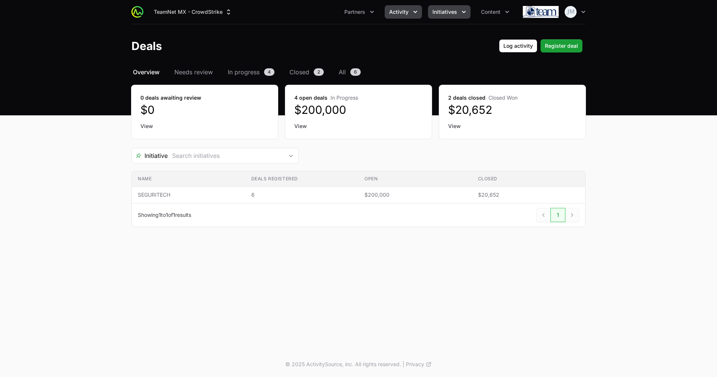
click at [452, 17] on button "Initiatives" at bounding box center [449, 11] width 43 height 13
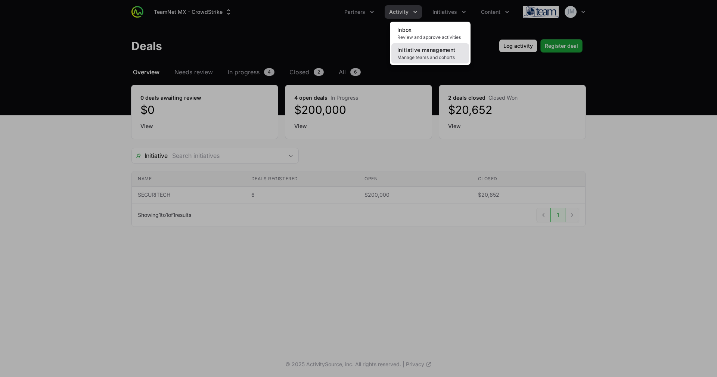
click at [435, 49] on span "Initiative management" at bounding box center [426, 50] width 58 height 6
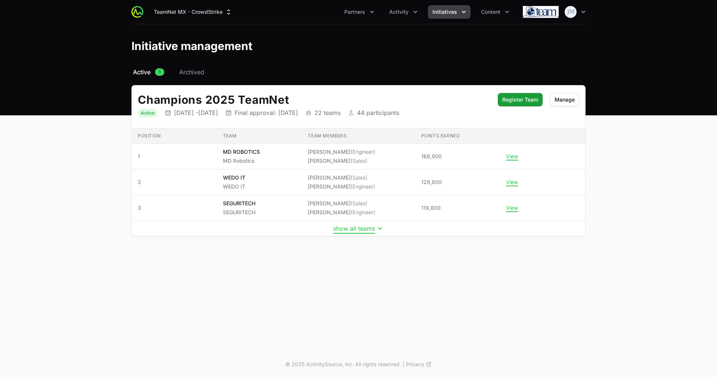
click at [367, 225] on button "show all teams" at bounding box center [358, 228] width 51 height 7
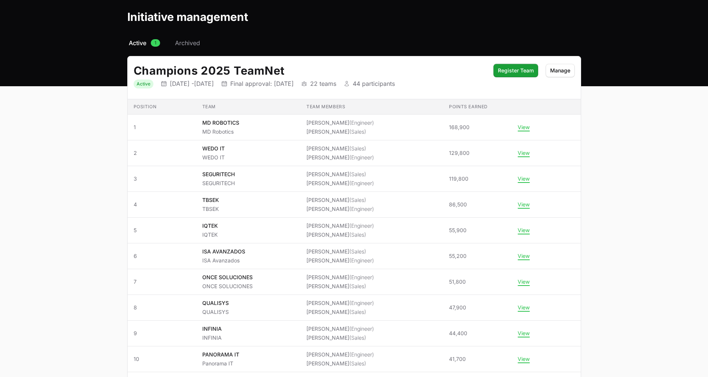
scroll to position [30, 0]
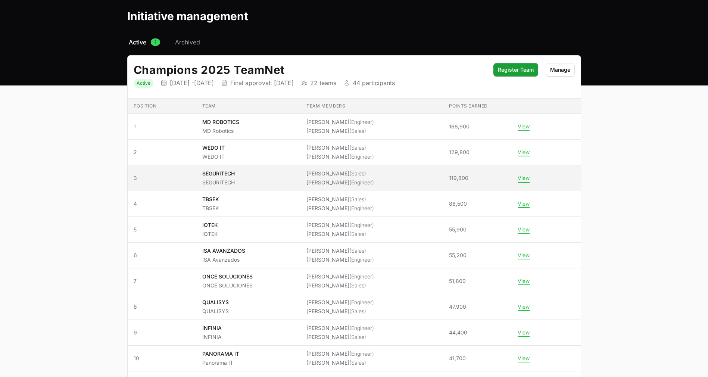
click at [520, 178] on button "View" at bounding box center [524, 178] width 12 height 7
